Goal: Communication & Community: Ask a question

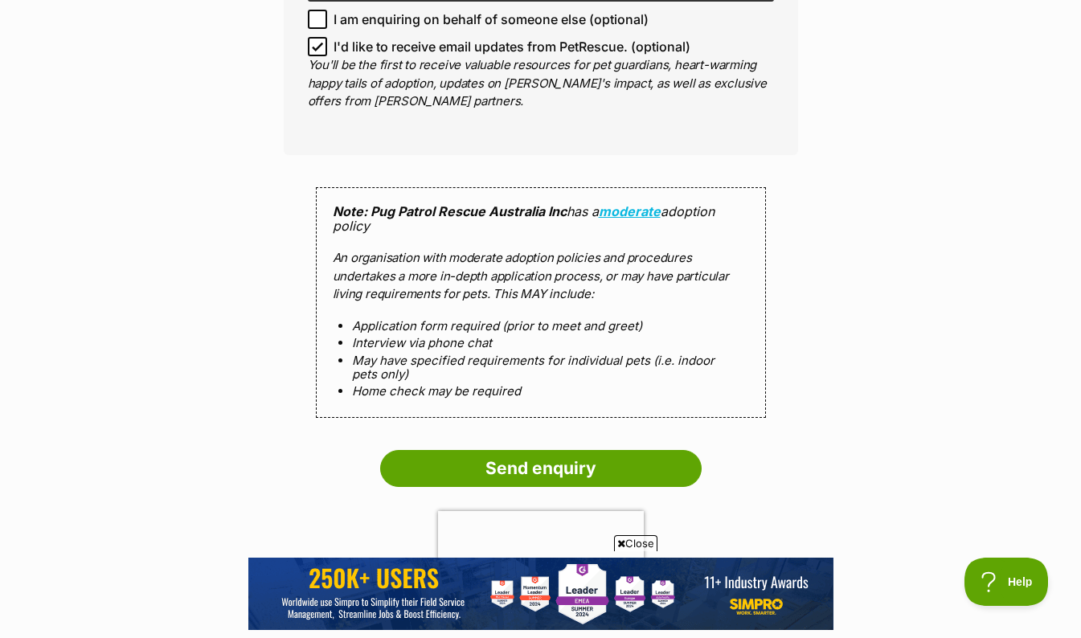
scroll to position [1576, 0]
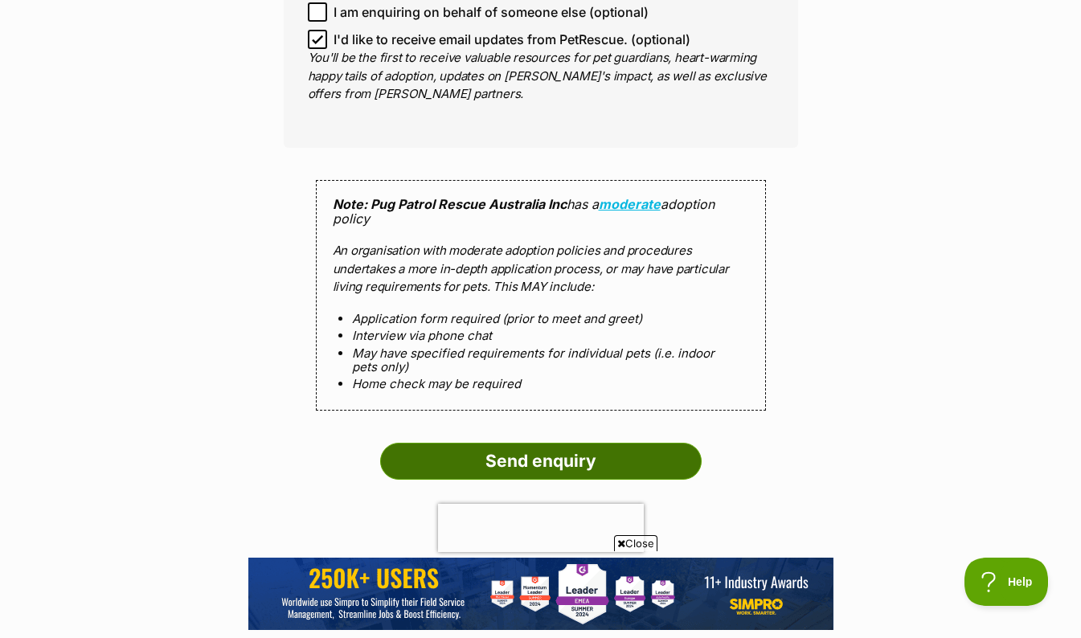
click at [438, 443] on input "Send enquiry" at bounding box center [541, 461] width 322 height 37
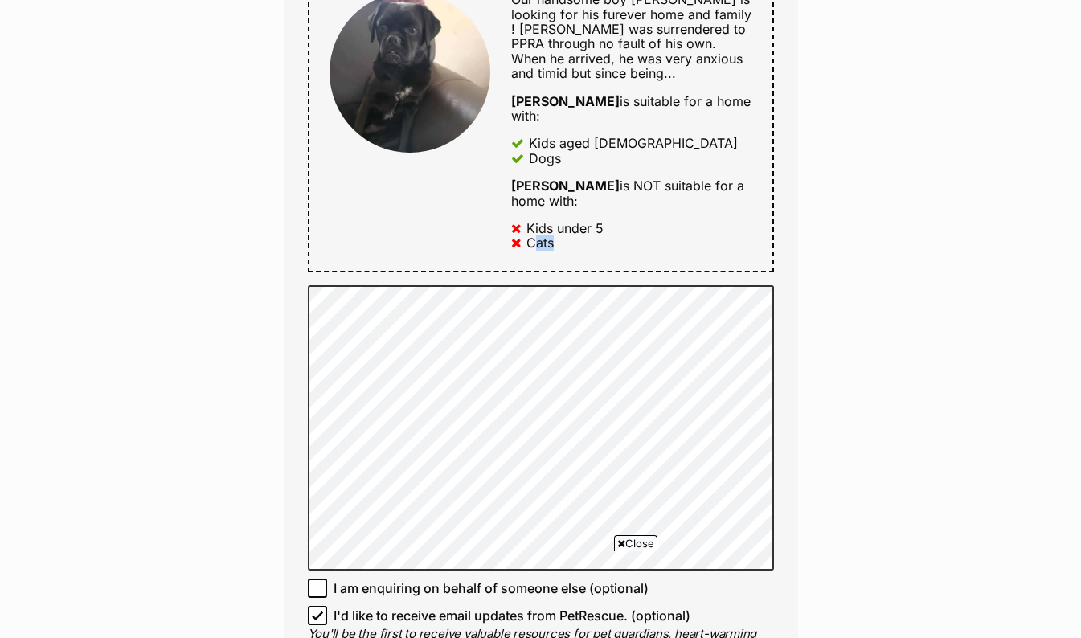
scroll to position [1022, 0]
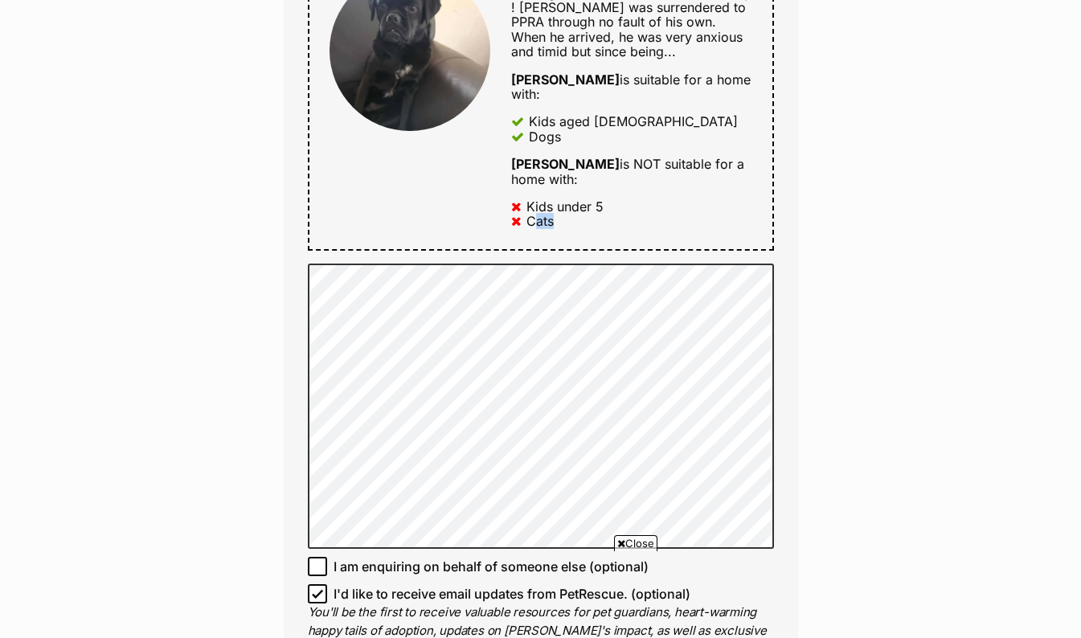
click at [182, 319] on div "Enquire about Oliver Want to increase your chances of a successful enquiry? Upd…" at bounding box center [540, 287] width 1081 height 2324
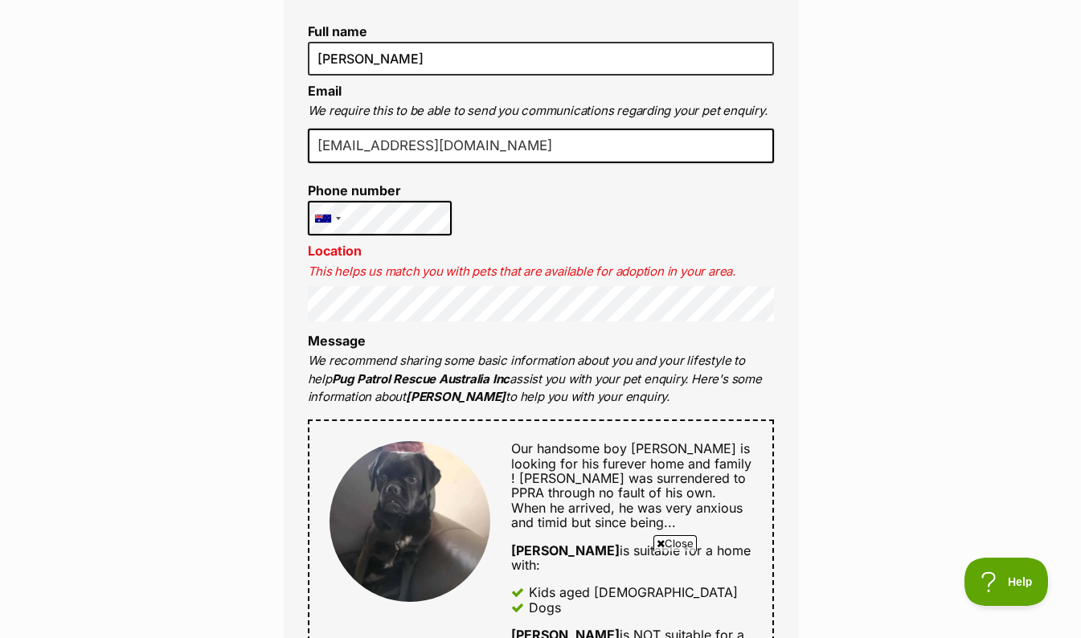
scroll to position [550, 0]
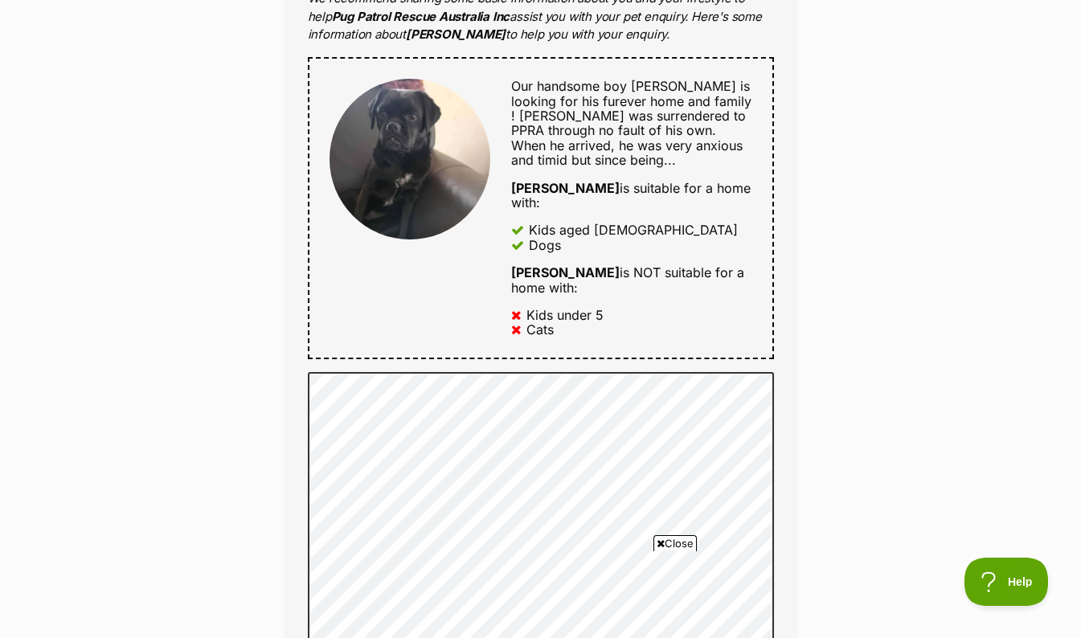
scroll to position [917, 0]
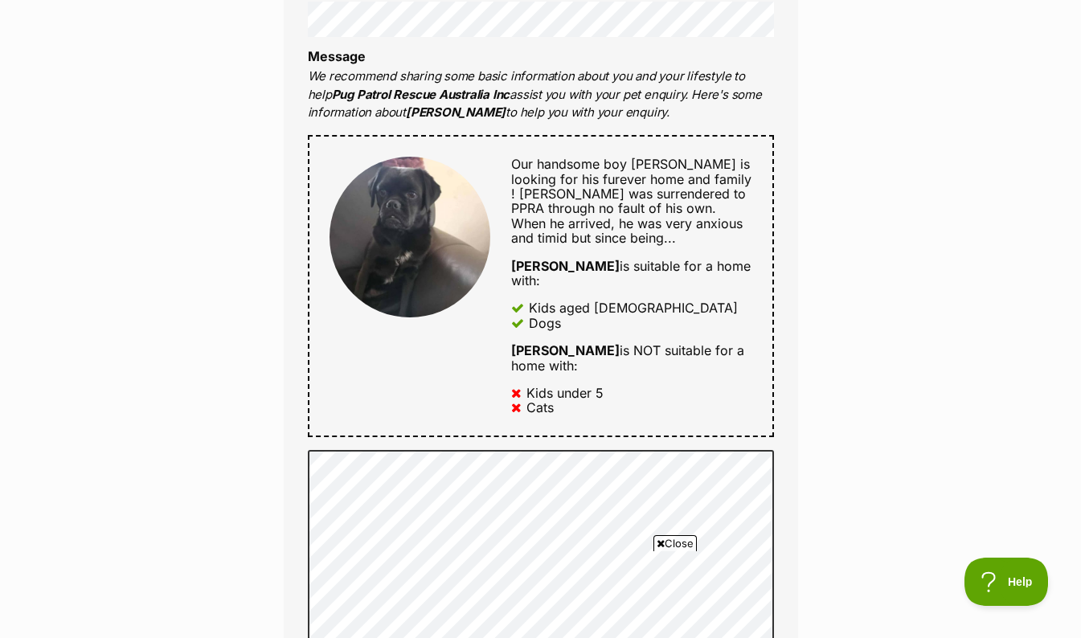
scroll to position [739, 0]
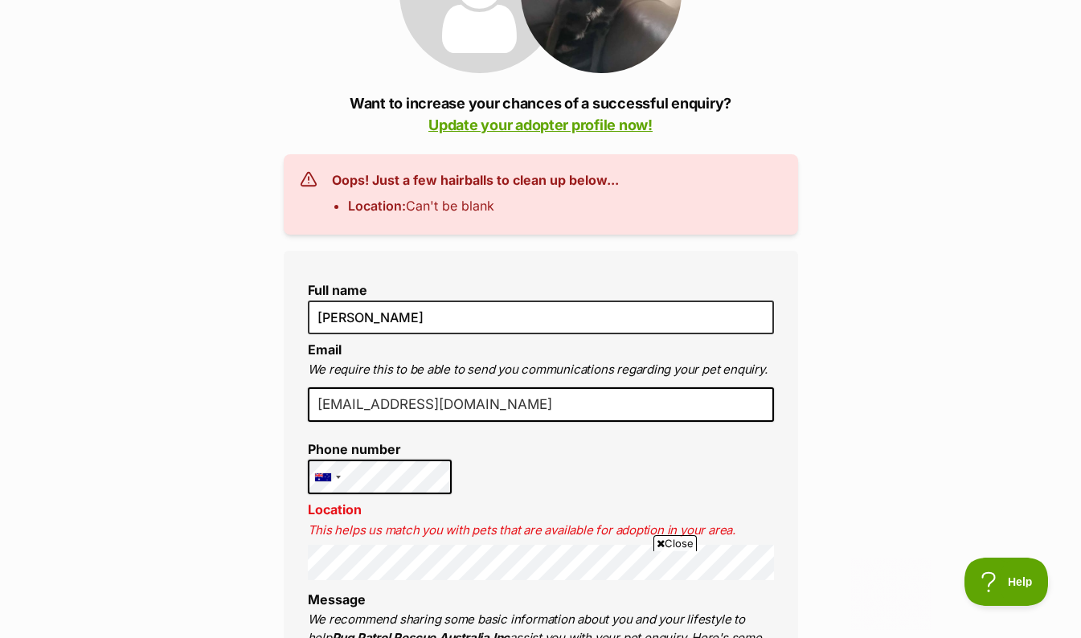
scroll to position [279, 0]
